Goal: Task Accomplishment & Management: Use online tool/utility

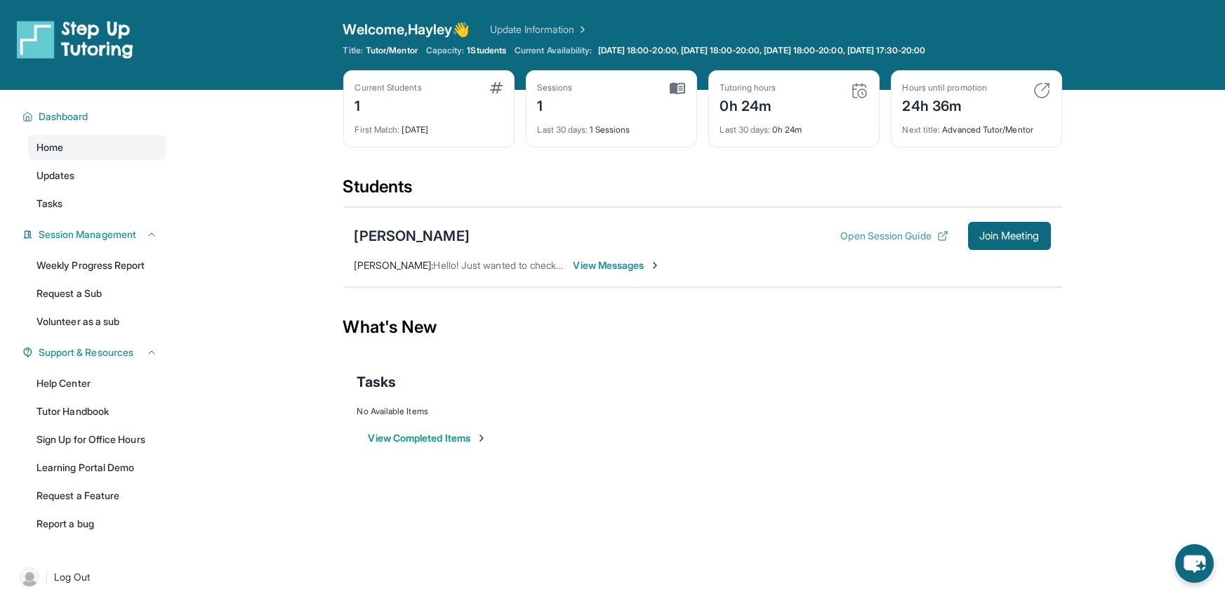
click at [841, 235] on button "Open Session Guide" at bounding box center [894, 236] width 107 height 14
click at [983, 234] on span "Join Meeting" at bounding box center [1010, 236] width 60 height 8
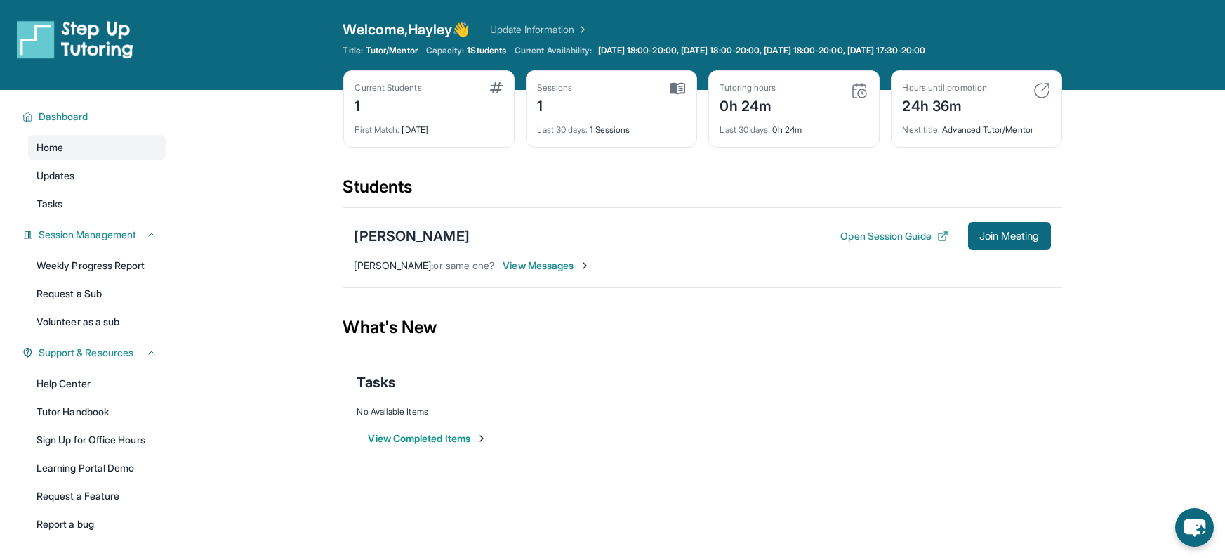
click at [452, 237] on div "[PERSON_NAME]" at bounding box center [412, 236] width 115 height 20
